Goal: Task Accomplishment & Management: Use online tool/utility

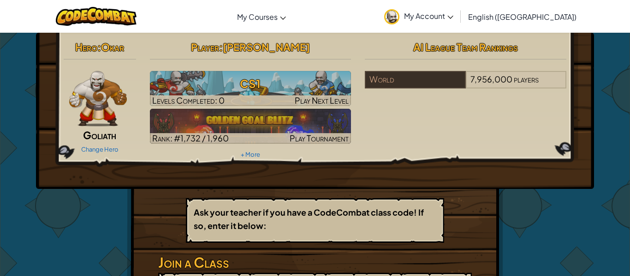
click at [189, 186] on div "Hero : [PERSON_NAME] Change Hero Player : [PERSON_NAME] CS1 Levels Completed: 0…" at bounding box center [315, 111] width 558 height 156
click at [431, 44] on span "AI League Team Rankings" at bounding box center [465, 47] width 105 height 13
click at [428, 50] on span "AI League Team Rankings" at bounding box center [465, 47] width 105 height 13
click at [454, 14] on span "My Account" at bounding box center [428, 16] width 49 height 10
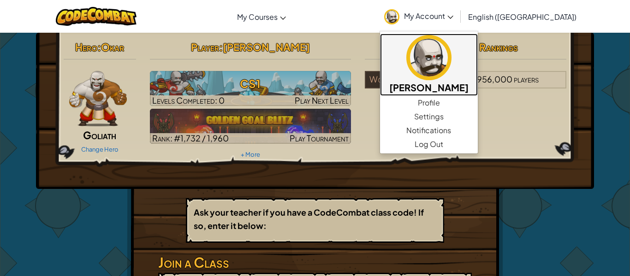
click at [478, 37] on link "[PERSON_NAME]" at bounding box center [429, 65] width 98 height 62
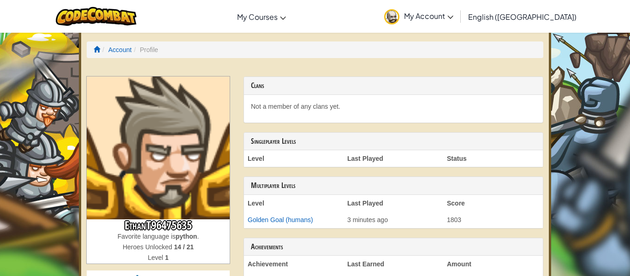
click at [177, 143] on img at bounding box center [158, 148] width 143 height 143
click at [253, 185] on h3 "Multiplayer Levels" at bounding box center [393, 186] width 285 height 8
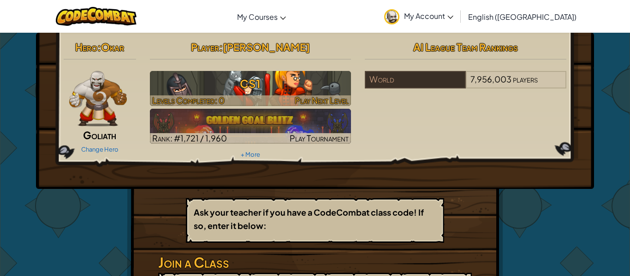
click at [226, 89] on h3 "CS1" at bounding box center [251, 83] width 202 height 21
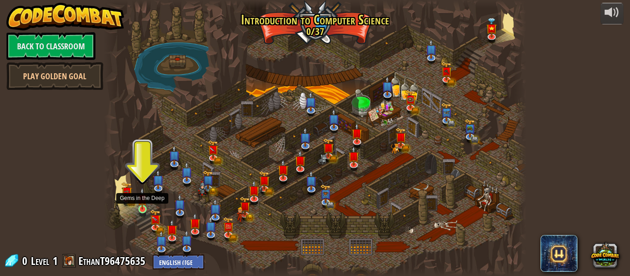
click at [140, 208] on img at bounding box center [142, 199] width 10 height 22
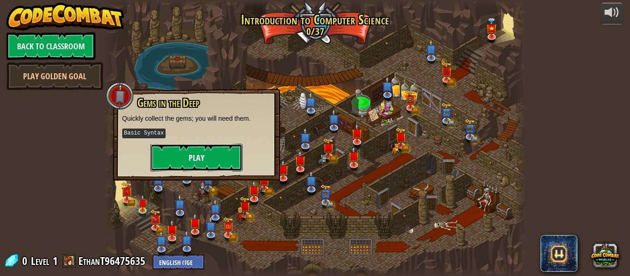
click at [163, 161] on button "Play" at bounding box center [196, 158] width 92 height 28
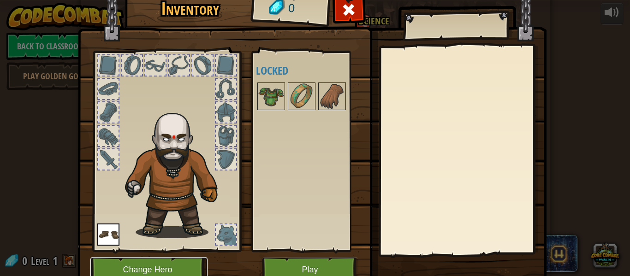
click at [163, 268] on button "Change Hero" at bounding box center [148, 269] width 117 height 25
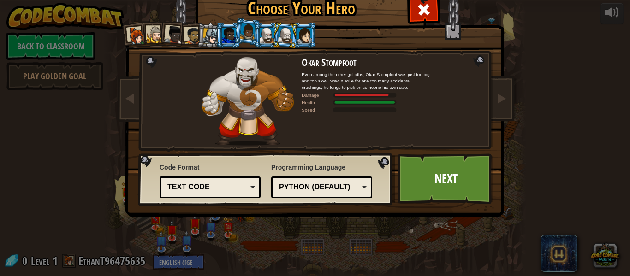
click at [151, 35] on div at bounding box center [155, 34] width 17 height 17
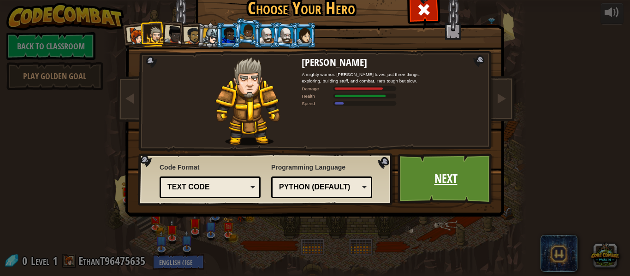
click at [446, 187] on link "Next" at bounding box center [446, 179] width 96 height 51
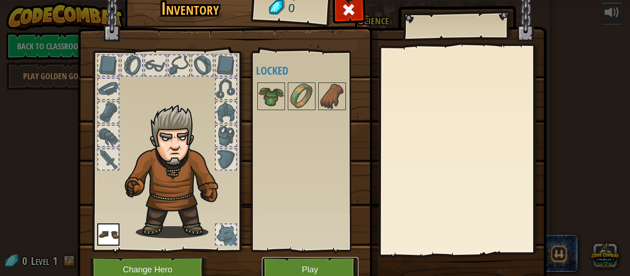
click at [306, 266] on button "Play" at bounding box center [310, 269] width 96 height 25
